Goal: Transaction & Acquisition: Purchase product/service

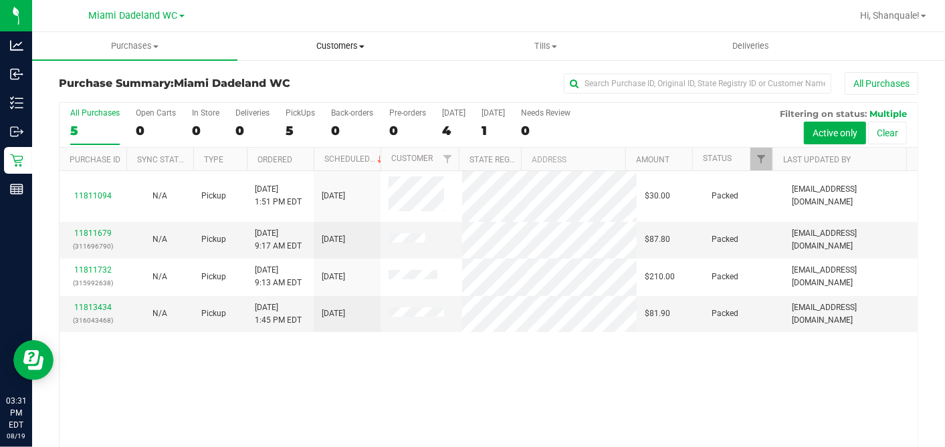
click at [333, 53] on uib-tab-heading "Customers All customers Add a new customer All physicians" at bounding box center [340, 46] width 204 height 27
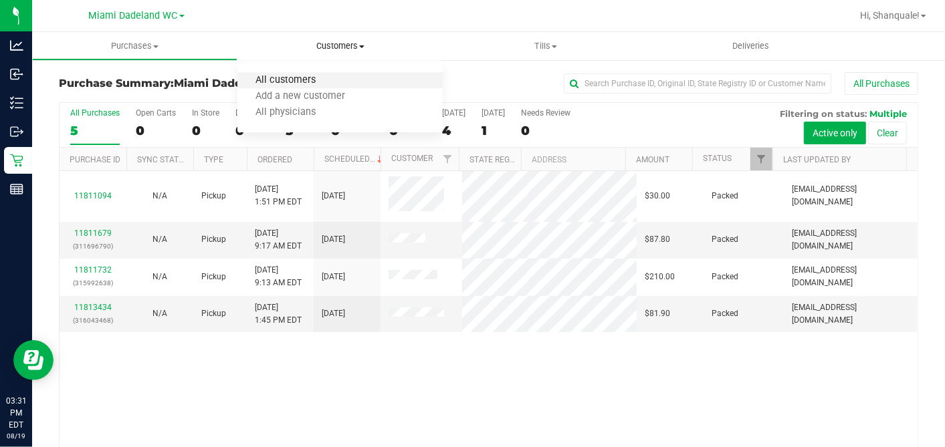
click at [331, 78] on span "All customers" at bounding box center [285, 80] width 96 height 11
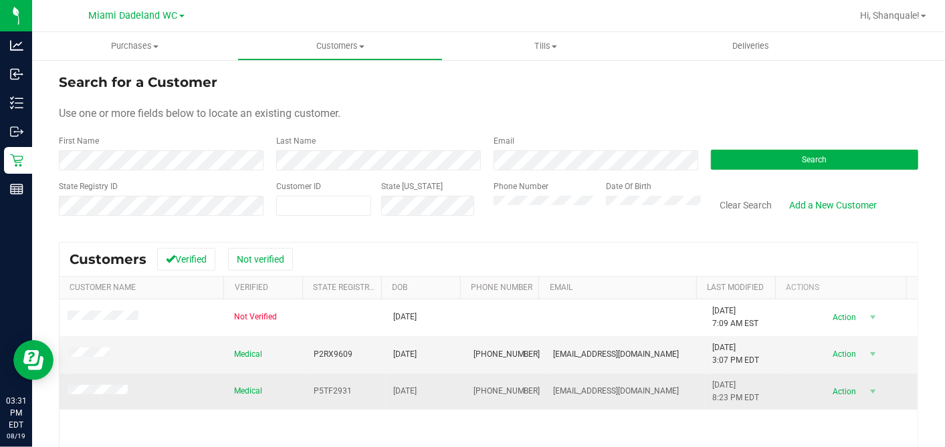
click at [833, 403] on td "Action Action Add to queue Create new purchase View profile View purchases" at bounding box center [850, 392] width 133 height 36
click at [867, 393] on span "select" at bounding box center [872, 391] width 11 height 11
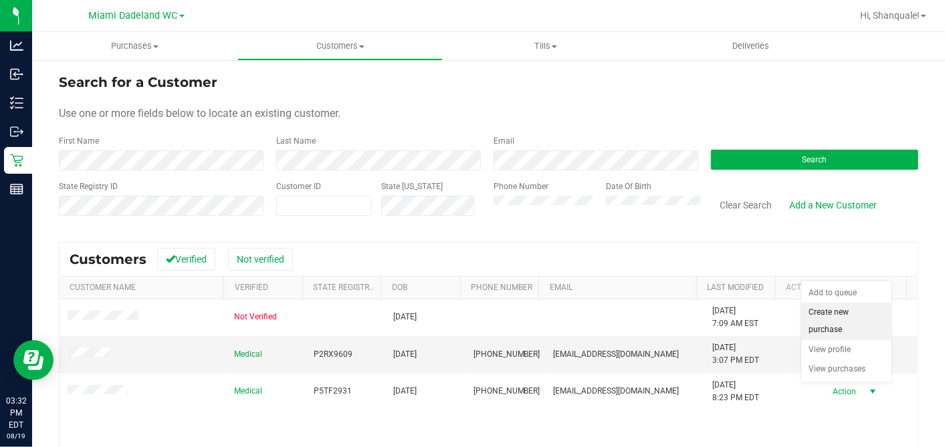
click at [850, 325] on li "Create new purchase" at bounding box center [846, 321] width 90 height 37
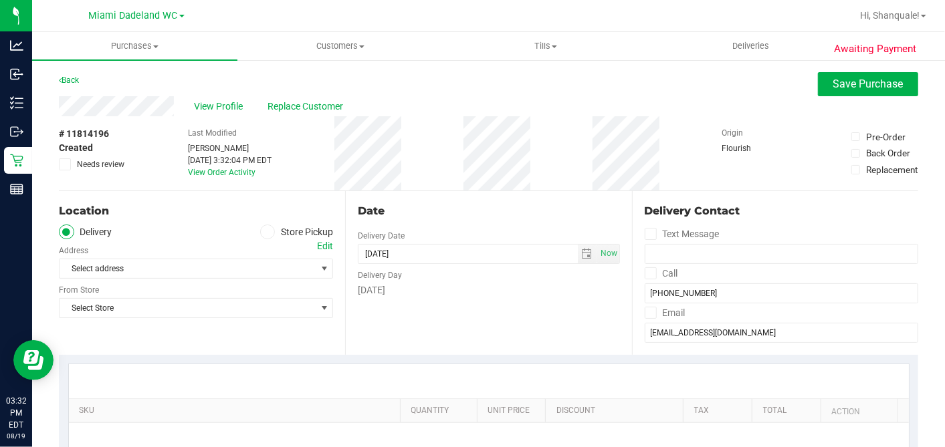
click at [269, 235] on label "Store Pickup" at bounding box center [297, 232] width 74 height 15
click at [0, 0] on input "Store Pickup" at bounding box center [0, 0] width 0 height 0
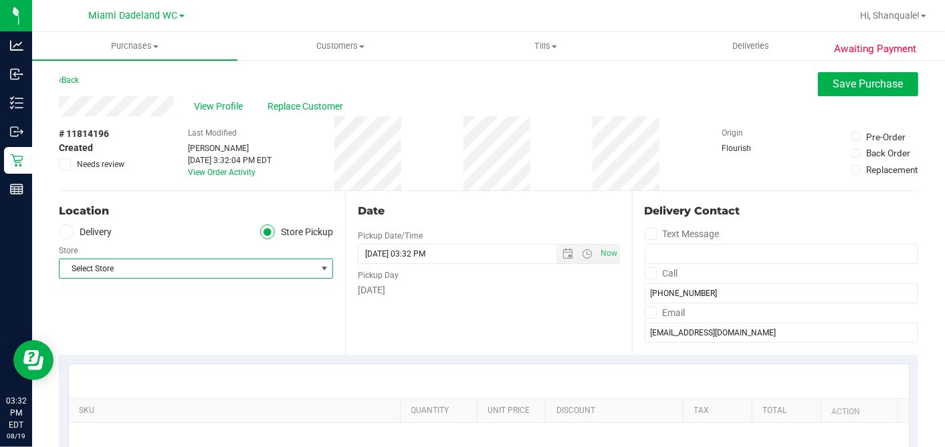
click at [269, 267] on span "Select Store" at bounding box center [188, 268] width 256 height 19
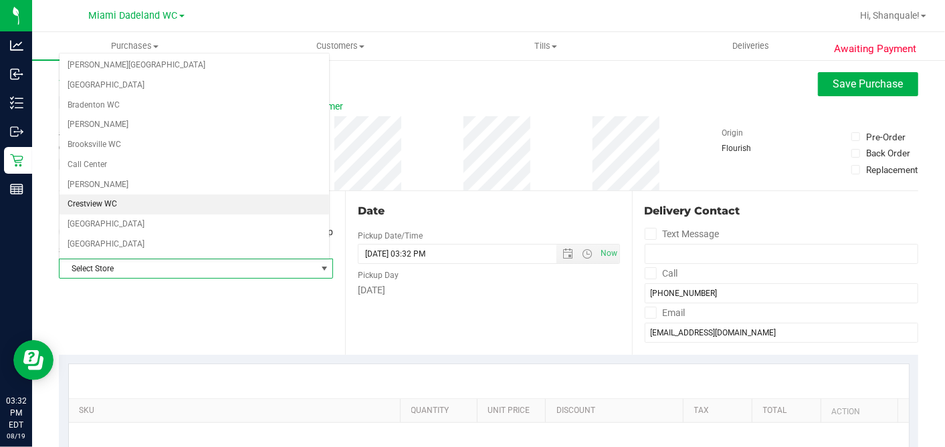
click at [257, 201] on li "Crestview WC" at bounding box center [194, 205] width 269 height 20
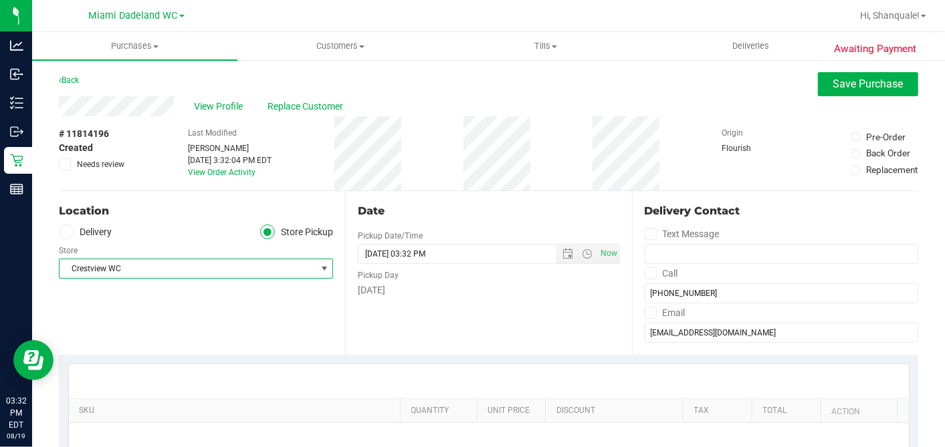
click at [296, 266] on span "Crestview WC" at bounding box center [188, 268] width 256 height 19
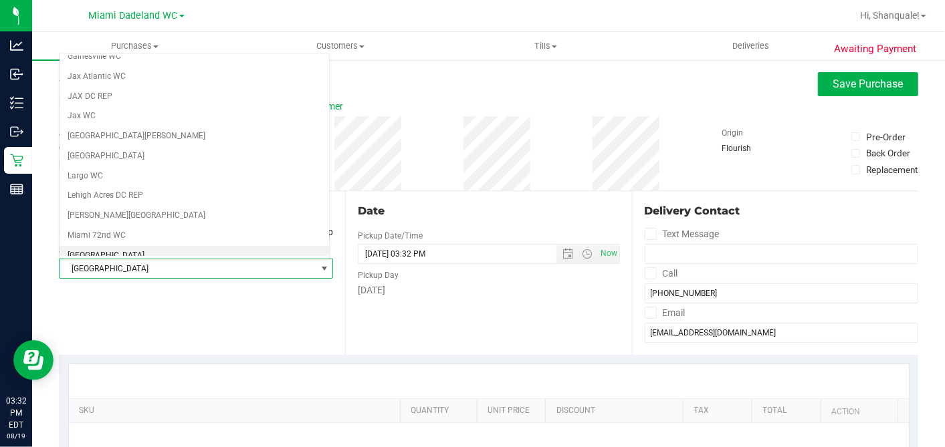
scroll to position [307, 0]
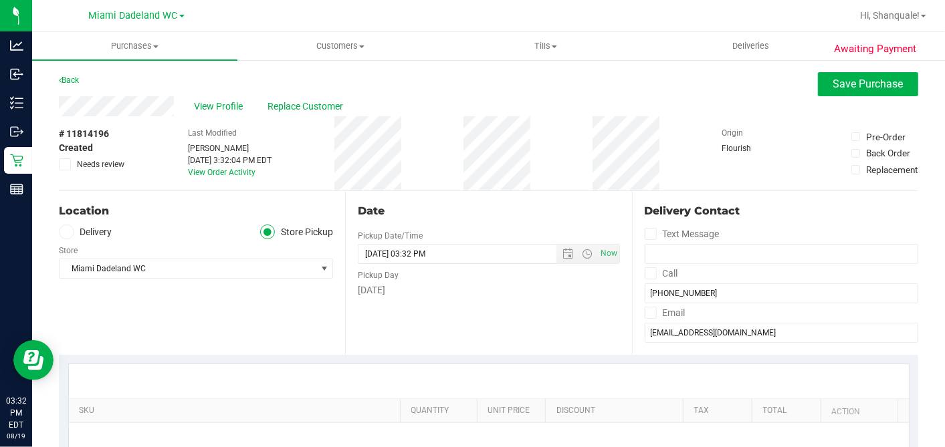
drag, startPoint x: 140, startPoint y: 311, endPoint x: 175, endPoint y: 189, distance: 127.4
click at [171, 320] on div "Location Delivery Store Pickup Store [GEOGRAPHIC_DATA] WC Select Store [PERSON_…" at bounding box center [202, 273] width 286 height 164
click at [278, 290] on div "Location Delivery Store Pickup Store [GEOGRAPHIC_DATA] WC Select Store [PERSON_…" at bounding box center [202, 273] width 286 height 164
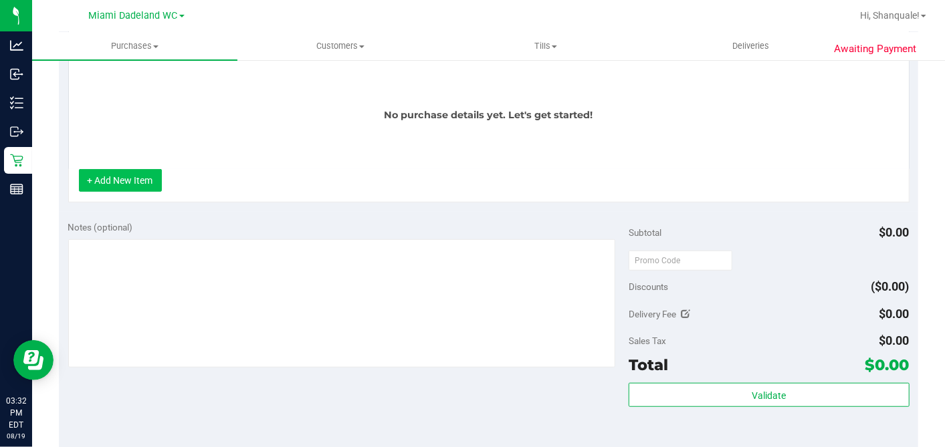
click at [148, 173] on button "+ Add New Item" at bounding box center [120, 180] width 83 height 23
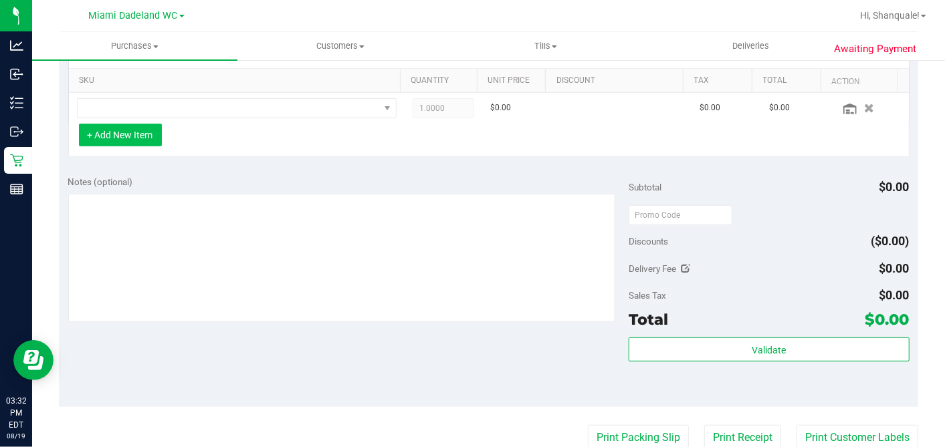
scroll to position [331, 0]
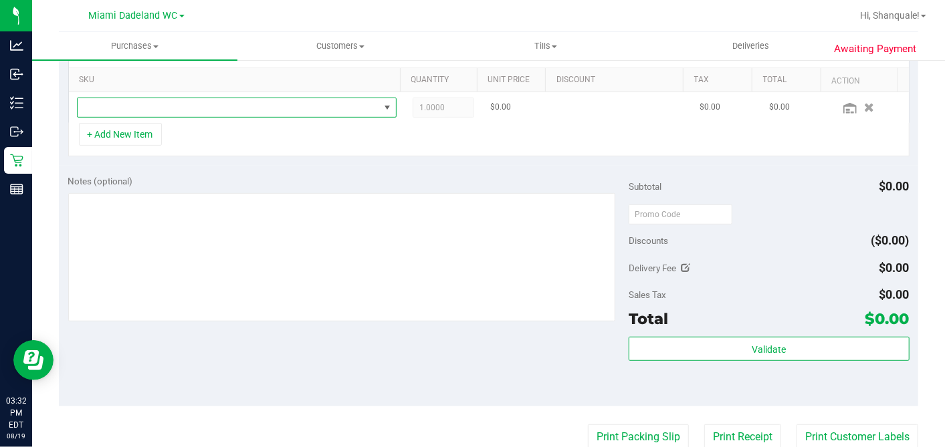
click at [164, 98] on span "NO DATA FOUND" at bounding box center [229, 107] width 302 height 19
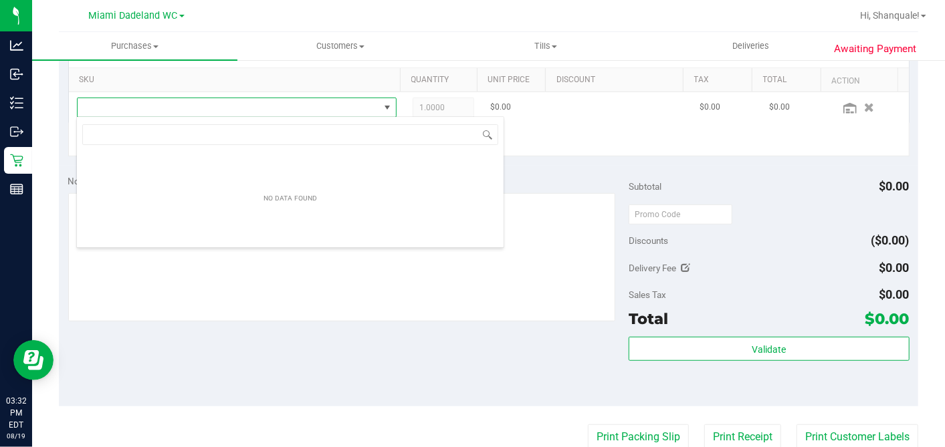
scroll to position [19, 311]
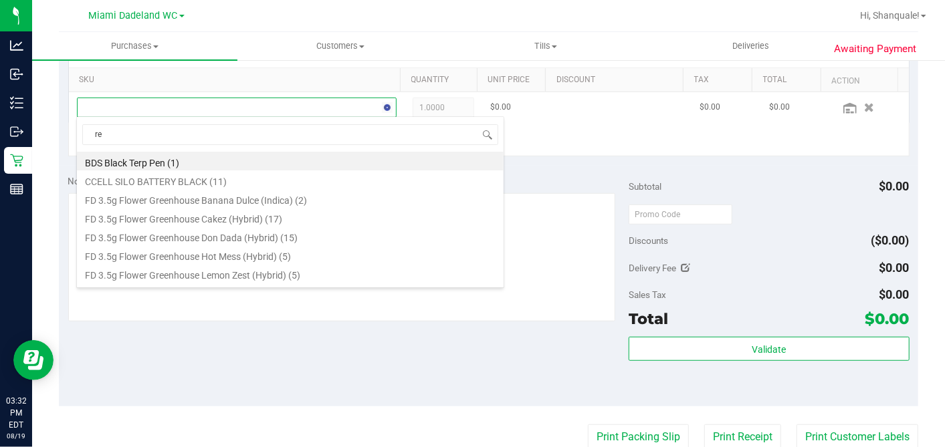
type input "r"
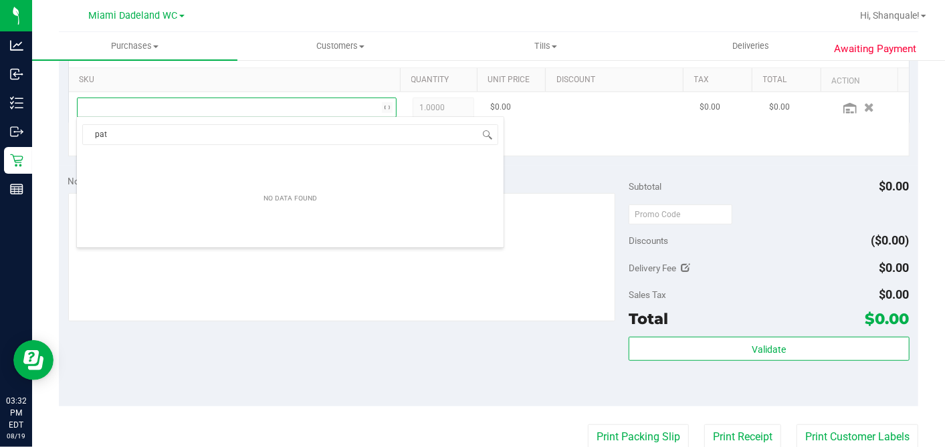
type input "patc"
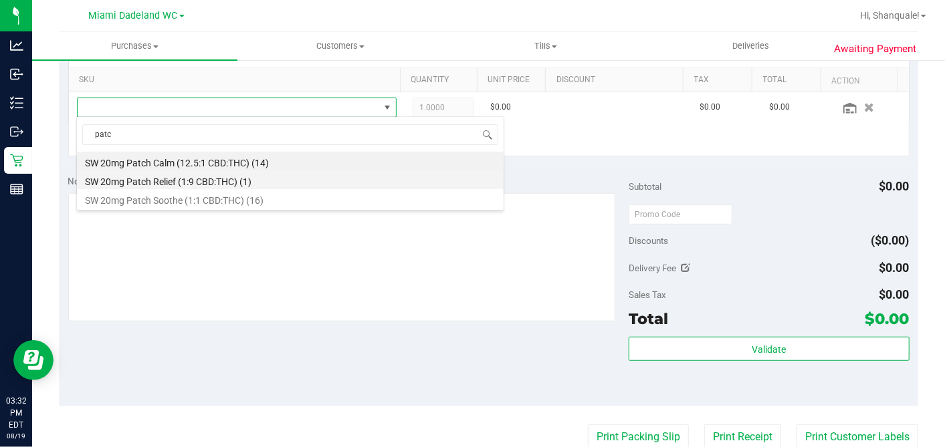
click at [253, 178] on li "SW 20mg Patch Relief (1:9 CBD:THC) (1)" at bounding box center [290, 180] width 427 height 19
